Goal: Navigation & Orientation: Find specific page/section

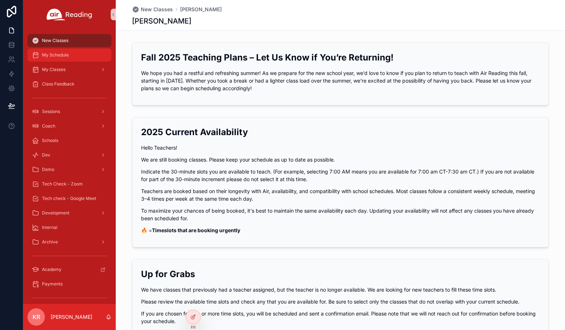
click at [64, 57] on span "My Schedule" at bounding box center [55, 55] width 27 height 6
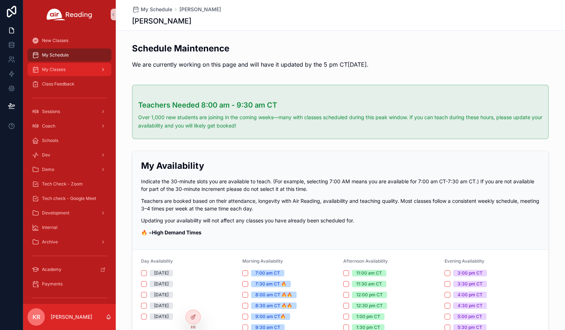
click at [66, 69] on div "My Classes" at bounding box center [69, 70] width 75 height 12
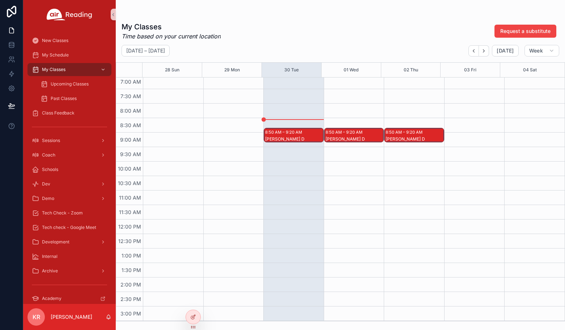
scroll to position [217, 0]
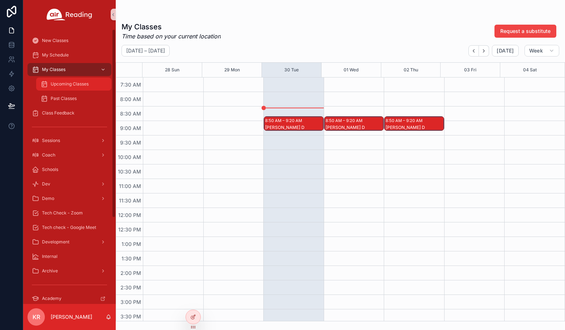
click at [71, 89] on div "Upcoming Classes" at bounding box center [74, 84] width 67 height 12
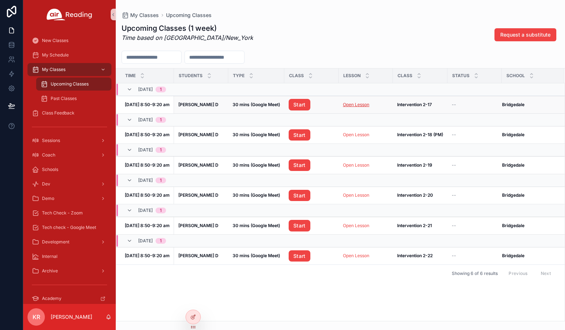
click at [357, 107] on link "Open Lesson" at bounding box center [356, 104] width 26 height 5
click at [356, 103] on link "Open Lesson" at bounding box center [356, 104] width 26 height 5
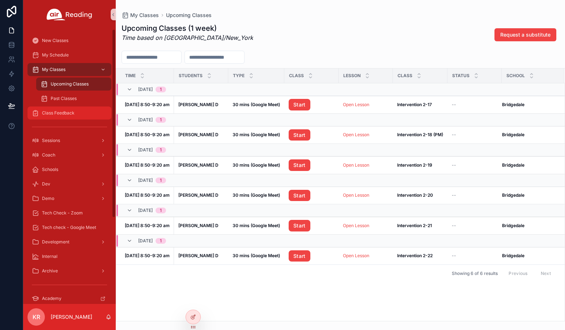
click at [66, 112] on span "Class Feedback" at bounding box center [58, 113] width 33 height 6
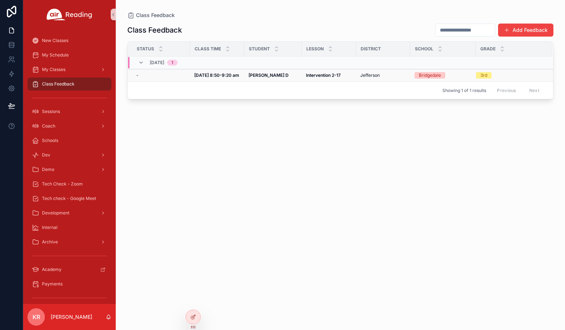
click at [257, 75] on strong "[PERSON_NAME] D" at bounding box center [269, 74] width 40 height 5
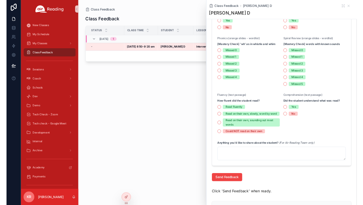
scroll to position [217, 0]
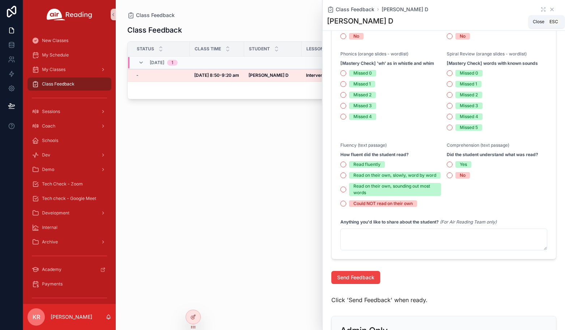
click at [550, 10] on icon "scrollable content" at bounding box center [553, 10] width 6 height 6
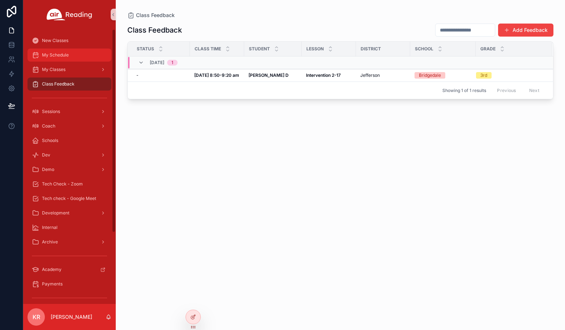
click at [67, 55] on span "My Schedule" at bounding box center [55, 55] width 27 height 6
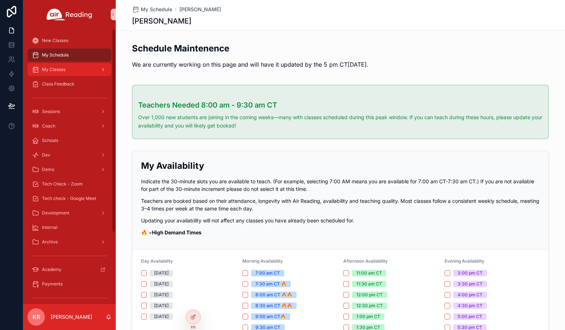
click at [67, 72] on div "My Classes" at bounding box center [69, 70] width 75 height 12
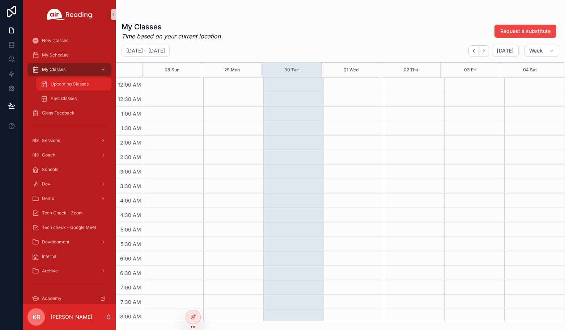
click at [64, 85] on span "Upcoming Classes" at bounding box center [70, 84] width 38 height 6
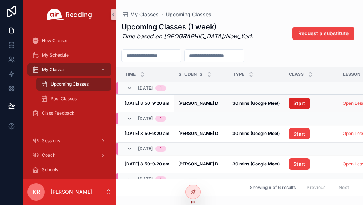
click at [306, 101] on link "Start" at bounding box center [300, 103] width 22 height 12
